Goal: Transaction & Acquisition: Purchase product/service

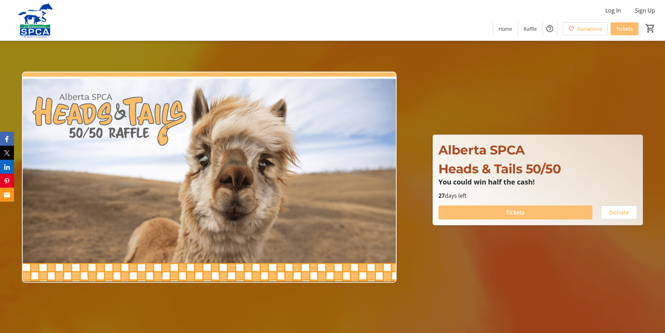
click at [490, 212] on span at bounding box center [515, 212] width 154 height 17
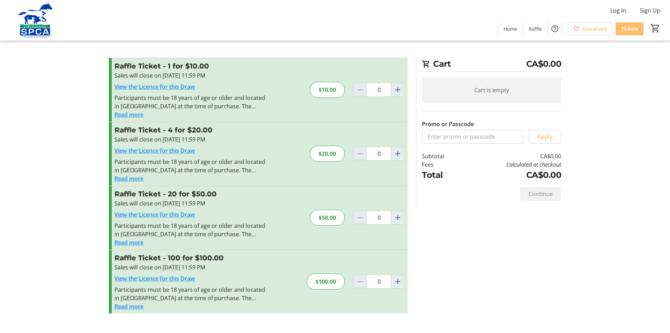
click at [326, 153] on div "$20.00" at bounding box center [327, 154] width 35 height 16
click at [386, 158] on input "0" at bounding box center [379, 154] width 24 height 14
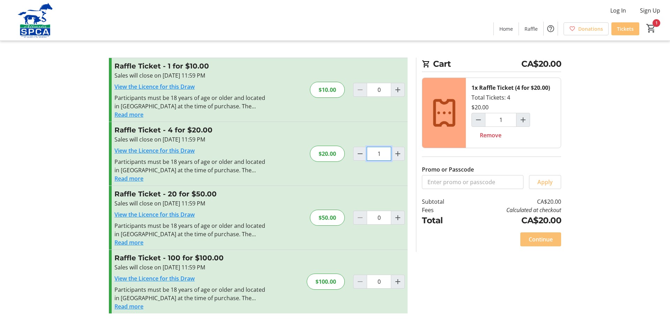
type input "1"
click at [530, 240] on span "Continue" at bounding box center [541, 239] width 24 height 8
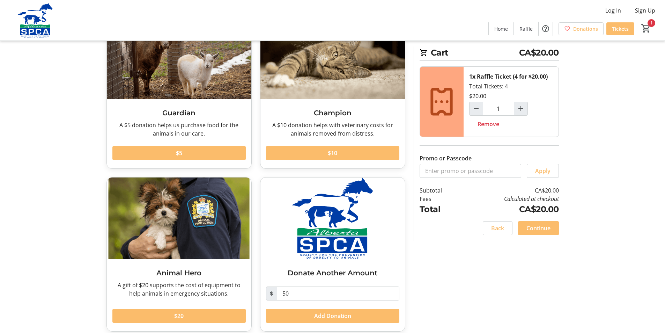
scroll to position [68, 0]
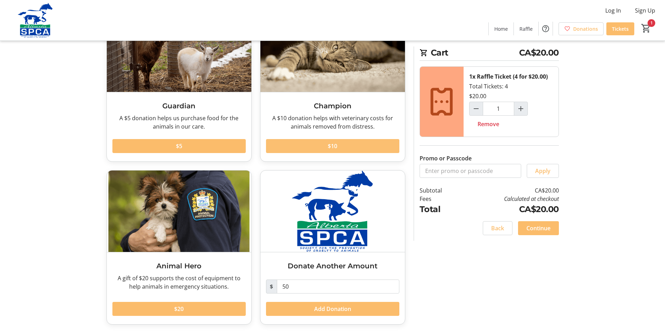
click at [312, 142] on span at bounding box center [332, 146] width 133 height 17
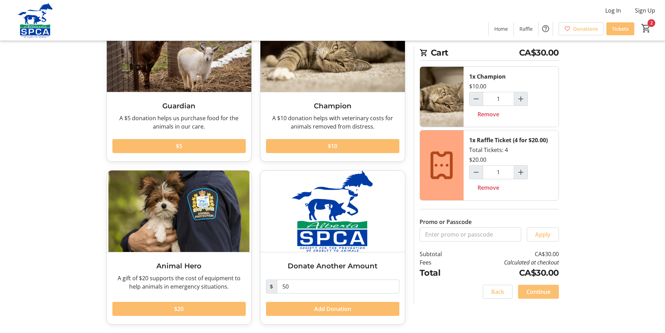
click at [532, 288] on span "Continue" at bounding box center [538, 291] width 24 height 8
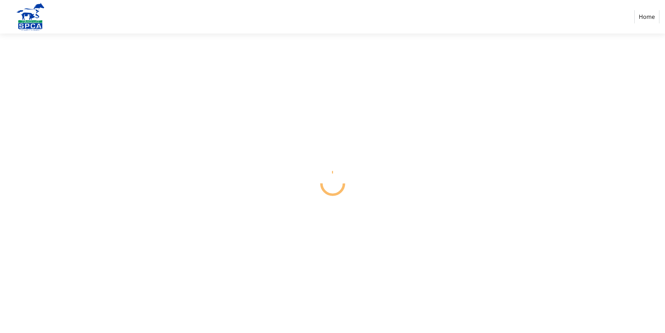
select select "CA"
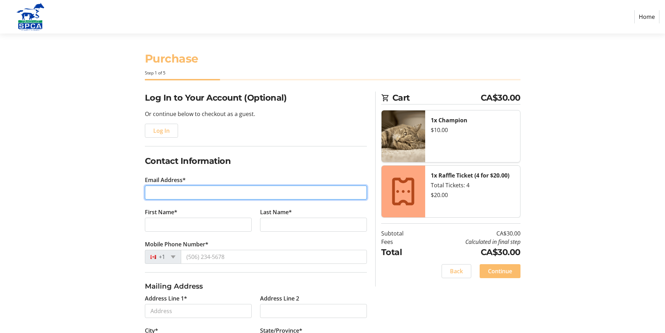
click at [152, 193] on input "Email Address*" at bounding box center [256, 192] width 222 height 14
type input "[PERSON_NAME][EMAIL_ADDRESS][DOMAIN_NAME]"
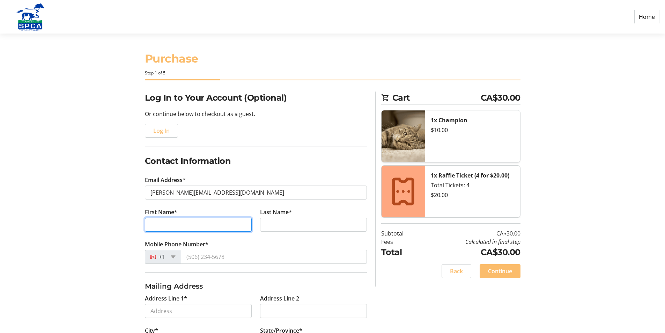
click at [151, 228] on input "First Name*" at bounding box center [198, 224] width 107 height 14
type input "[PERSON_NAME]"
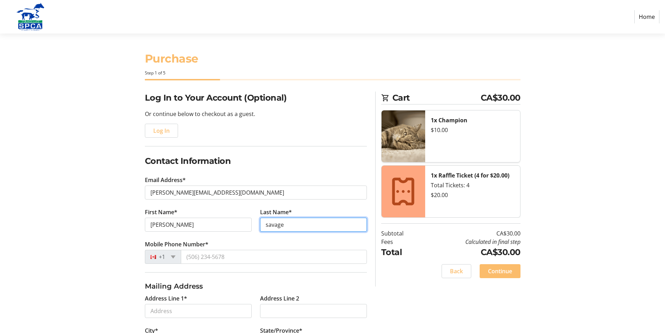
type input "savage"
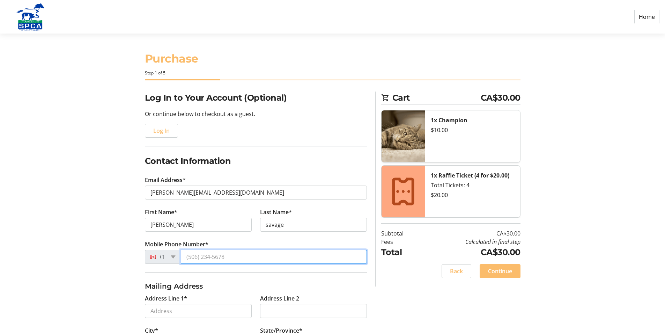
click at [187, 255] on input "Mobile Phone Number*" at bounding box center [274, 257] width 186 height 14
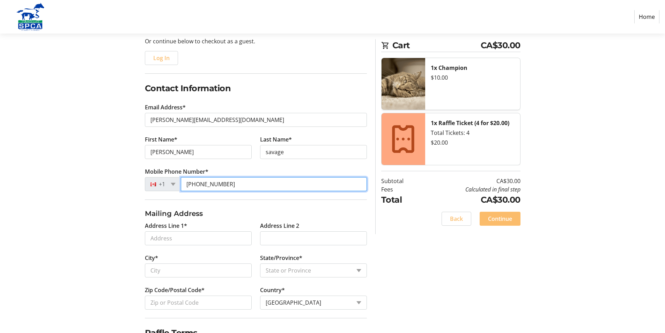
scroll to position [110, 0]
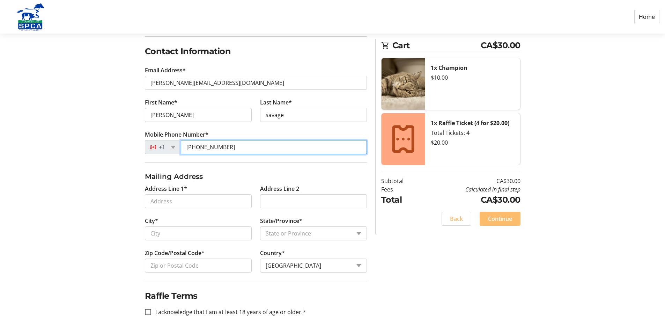
type input "[PHONE_NUMBER]"
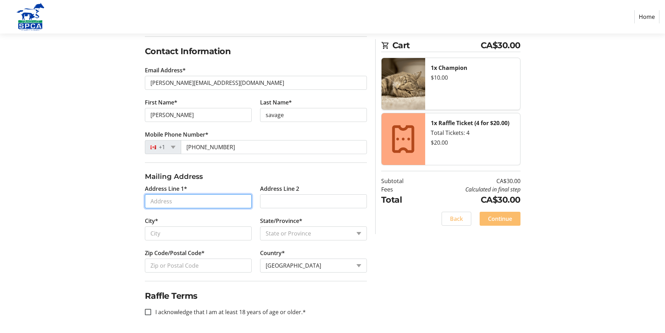
click at [162, 199] on input "Address Line 1*" at bounding box center [198, 201] width 107 height 14
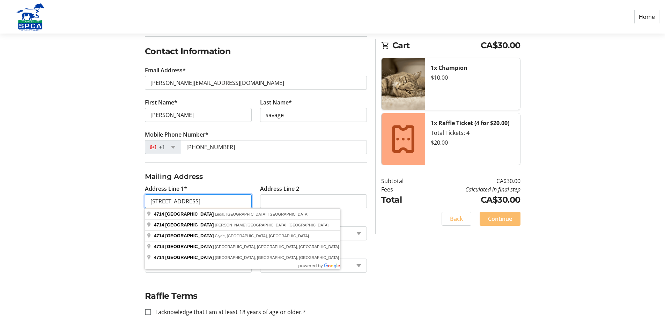
type input "[STREET_ADDRESS]"
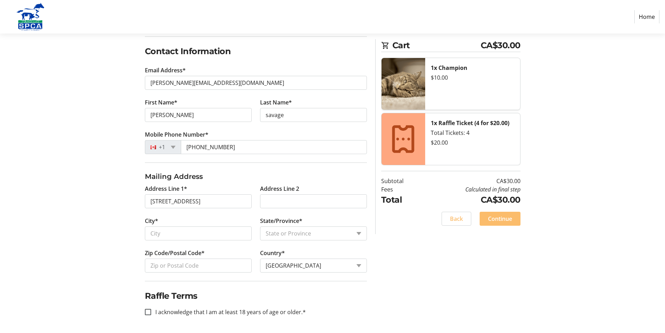
click at [97, 212] on section "Purchase Step 1 of 5 Cart CA$30.00 1x Champion $10.00 1x Raffle Ticket (4 for $…" at bounding box center [332, 128] width 665 height 409
click at [191, 234] on input "City*" at bounding box center [198, 233] width 107 height 14
type input "wetaskiwin"
click at [306, 234] on select "State or Province State or Province [GEOGRAPHIC_DATA] [GEOGRAPHIC_DATA] [GEOGRA…" at bounding box center [313, 233] width 107 height 14
select select "AB"
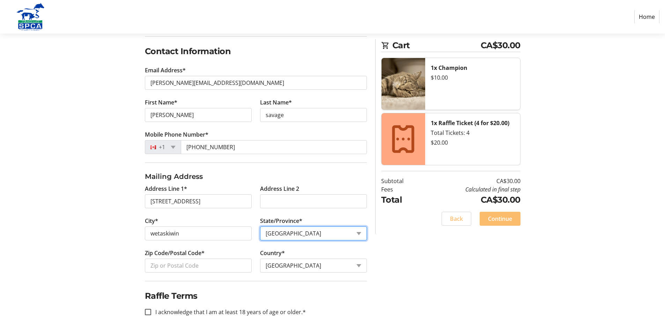
click at [260, 226] on select "State or Province State or Province [GEOGRAPHIC_DATA] [GEOGRAPHIC_DATA] [GEOGRA…" at bounding box center [313, 233] width 107 height 14
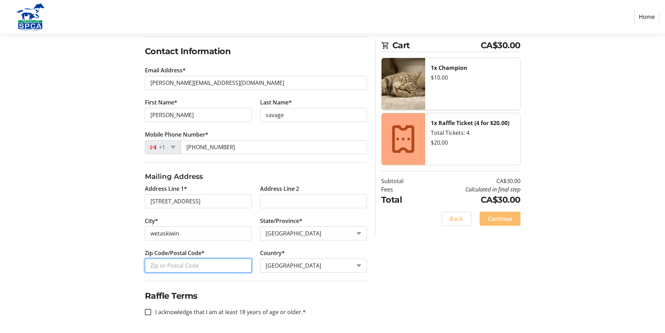
click at [168, 262] on input "Zip Code/Postal Code*" at bounding box center [198, 265] width 107 height 14
type input "T9A 1C5"
click at [148, 311] on input "I acknowledge that I am at least 18 years of age or older.*" at bounding box center [148, 312] width 6 height 6
checkbox input "true"
click at [495, 223] on span at bounding box center [500, 218] width 41 height 17
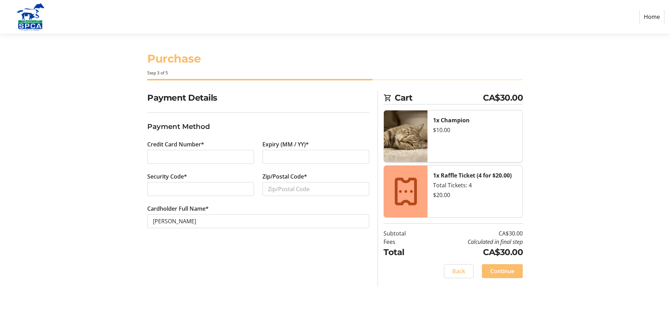
click at [170, 151] on div at bounding box center [200, 157] width 107 height 14
click at [164, 183] on div at bounding box center [200, 189] width 107 height 14
click at [285, 187] on input "Zip/Postal Code*" at bounding box center [315, 189] width 107 height 14
type input "t"
type input "T9A 1C5"
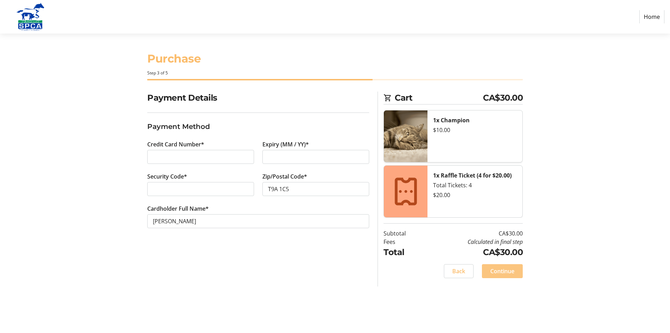
click at [499, 269] on span "Continue" at bounding box center [502, 271] width 24 height 8
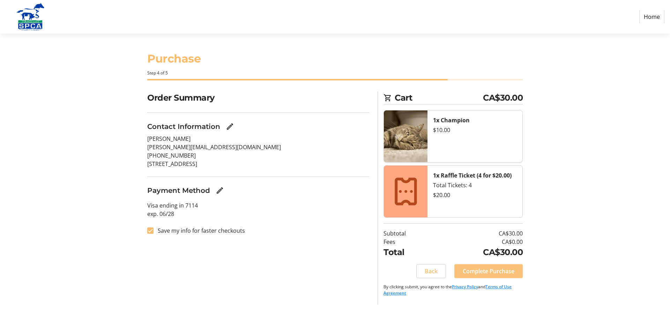
click at [499, 269] on span "Complete Purchase" at bounding box center [489, 271] width 52 height 8
